Goal: Browse casually

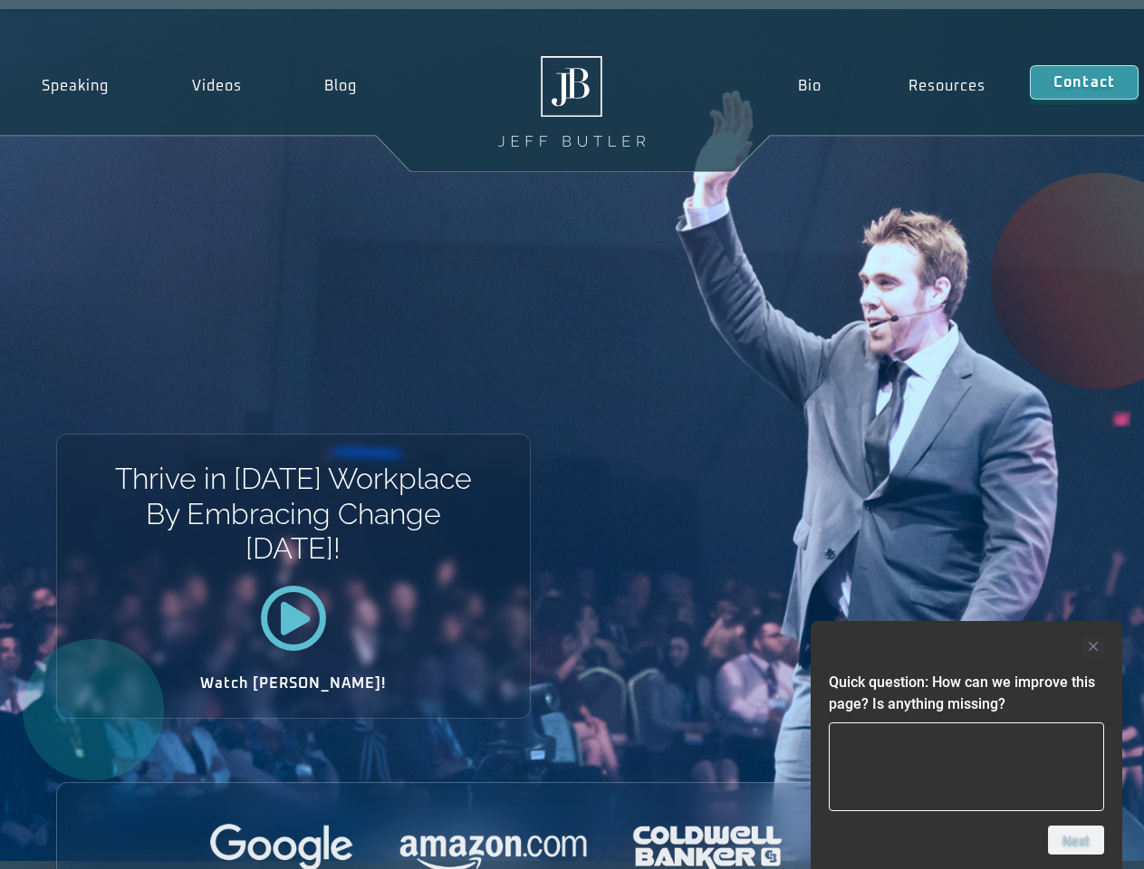
click at [572, 435] on div "Thrive in [DATE] Workplace By Embracing Change [DATE]! Watch [PERSON_NAME]!" at bounding box center [572, 435] width 1144 height 852
click at [966, 647] on div at bounding box center [966, 647] width 275 height 22
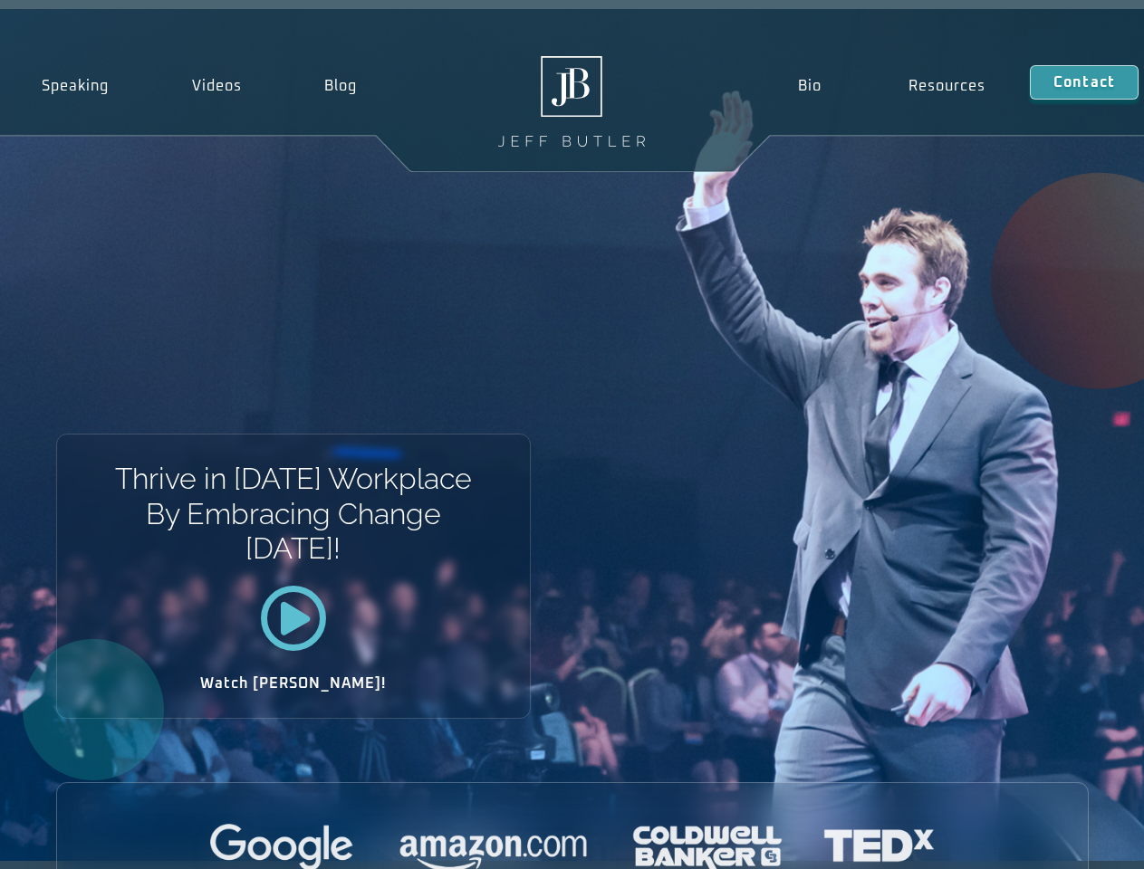
click at [1076, 841] on div at bounding box center [572, 849] width 1031 height 50
